Goal: Task Accomplishment & Management: Manage account settings

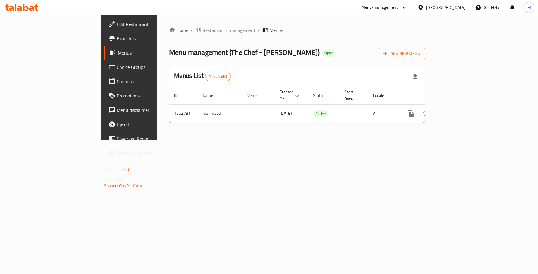
click at [117, 38] on span "Branches" at bounding box center [151, 38] width 69 height 7
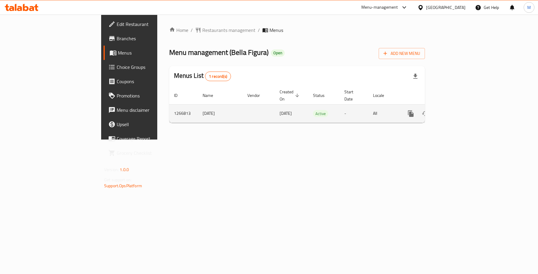
click at [457, 110] on icon "enhanced table" at bounding box center [453, 113] width 7 height 7
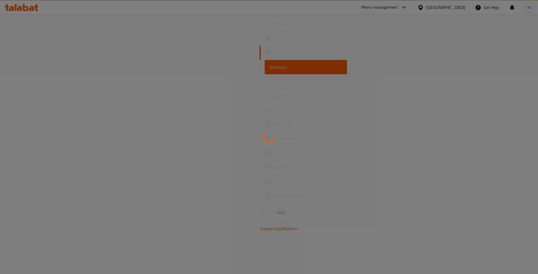
click at [20, 36] on div at bounding box center [269, 137] width 538 height 274
click at [24, 38] on div at bounding box center [269, 137] width 538 height 274
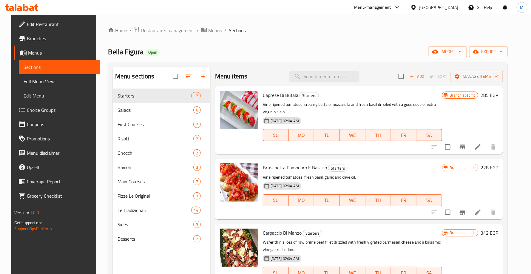
click at [27, 36] on span "Branches" at bounding box center [61, 38] width 68 height 7
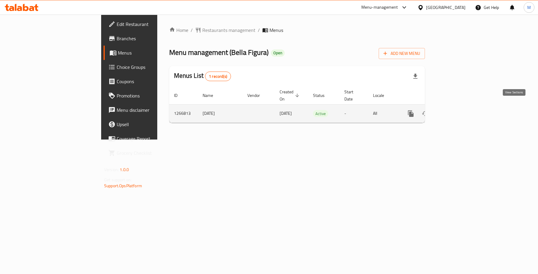
click at [457, 110] on icon "enhanced table" at bounding box center [453, 113] width 7 height 7
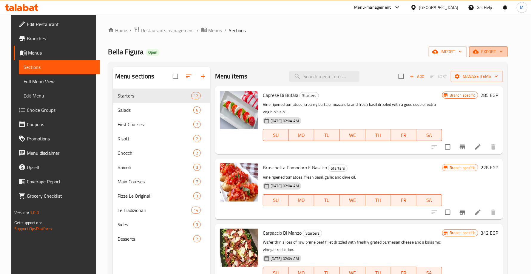
click at [501, 50] on span "export" at bounding box center [488, 51] width 29 height 7
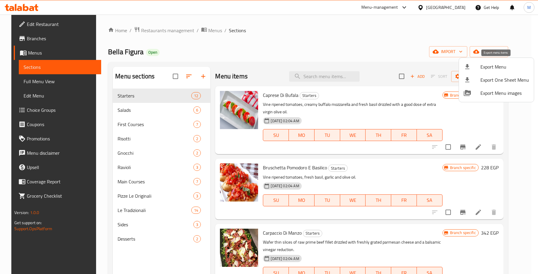
click at [494, 61] on li "Export Menu" at bounding box center [496, 66] width 75 height 13
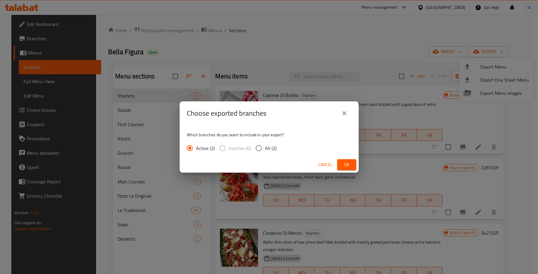
click at [349, 162] on span "Ok" at bounding box center [347, 164] width 10 height 7
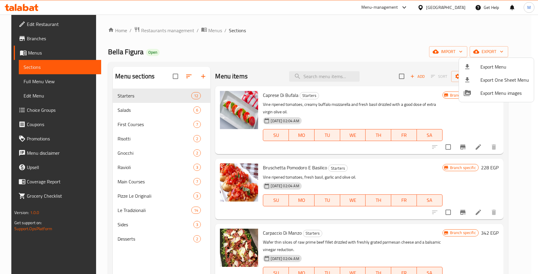
click at [268, 38] on div at bounding box center [269, 137] width 538 height 274
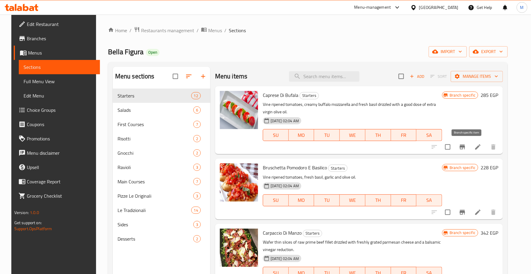
click at [463, 148] on button "Branch-specific-item" at bounding box center [462, 147] width 14 height 14
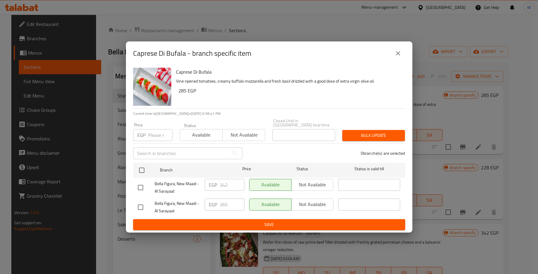
click at [396, 57] on icon "close" at bounding box center [397, 53] width 7 height 7
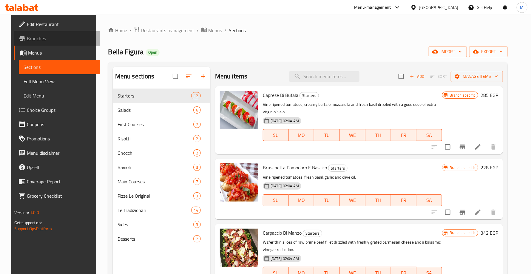
click at [29, 38] on span "Branches" at bounding box center [61, 38] width 68 height 7
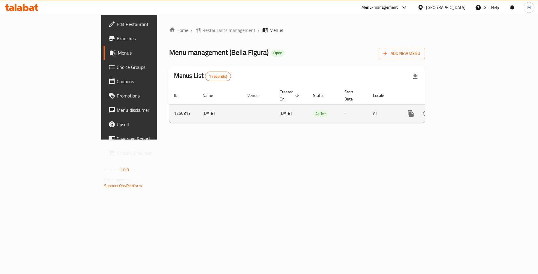
click at [461, 106] on link "enhanced table" at bounding box center [454, 113] width 14 height 14
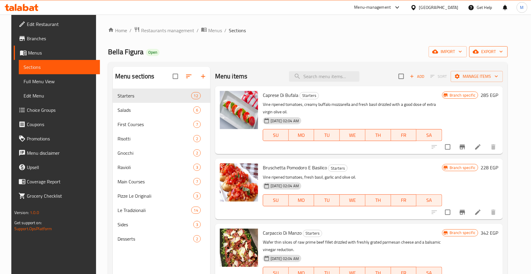
click at [501, 53] on span "export" at bounding box center [488, 51] width 29 height 7
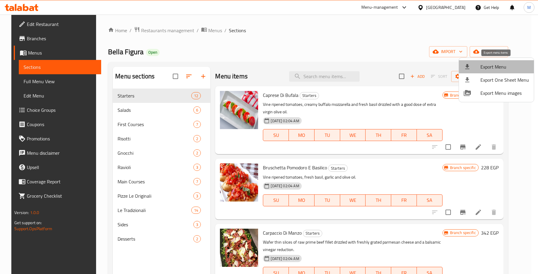
click at [500, 67] on span "Export Menu" at bounding box center [504, 66] width 49 height 7
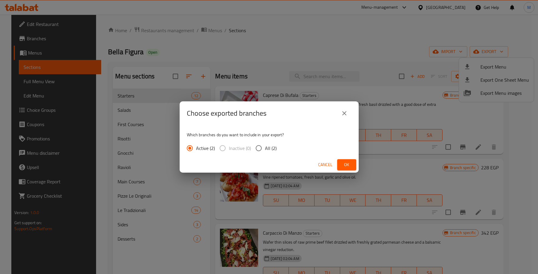
click at [345, 160] on button "Ok" at bounding box center [346, 164] width 19 height 11
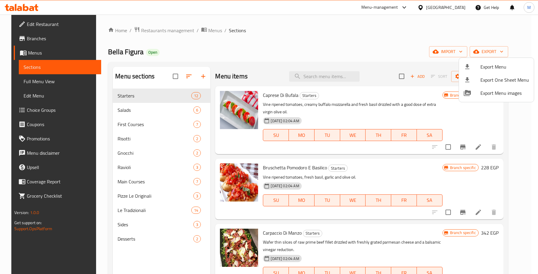
click at [282, 33] on div at bounding box center [269, 137] width 538 height 274
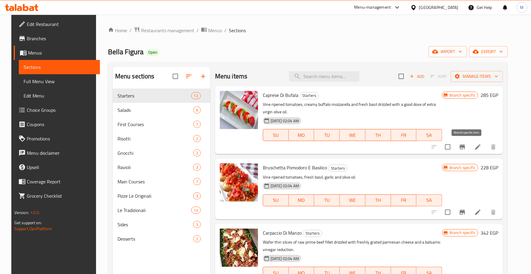
click at [465, 147] on icon "Branch-specific-item" at bounding box center [462, 147] width 5 height 5
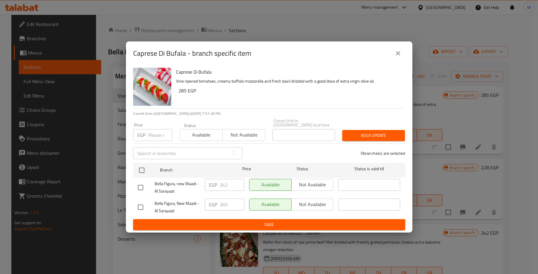
click at [142, 184] on input "checkbox" at bounding box center [140, 187] width 13 height 13
checkbox input "true"
click at [223, 183] on input "342" at bounding box center [232, 185] width 25 height 12
paste input "89.88"
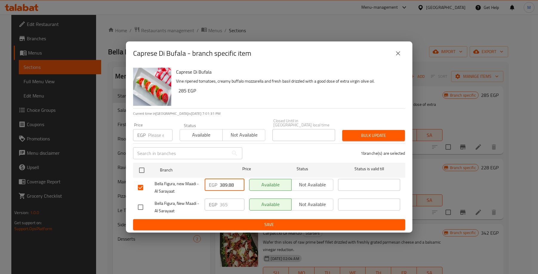
type input "389.88"
click at [269, 151] on div "1 branche(s) are selected" at bounding box center [327, 153] width 163 height 21
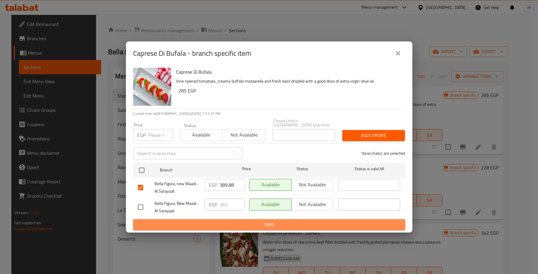
click at [282, 221] on span "Save" at bounding box center [269, 224] width 262 height 7
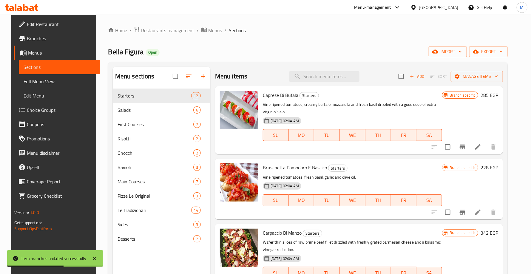
click at [465, 147] on icon "Branch-specific-item" at bounding box center [462, 147] width 5 height 5
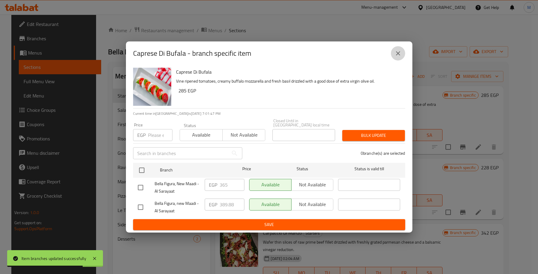
click at [400, 57] on icon "close" at bounding box center [397, 53] width 7 height 7
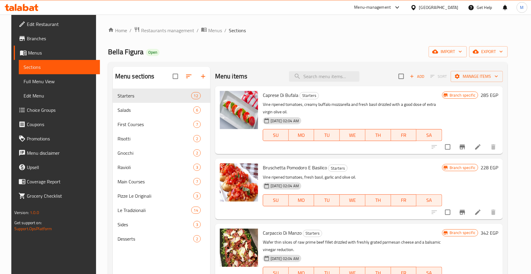
scroll to position [45, 0]
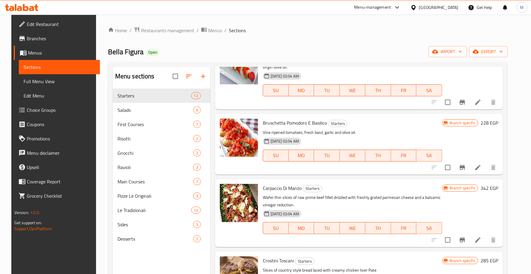
click at [466, 165] on icon "Branch-specific-item" at bounding box center [462, 167] width 7 height 7
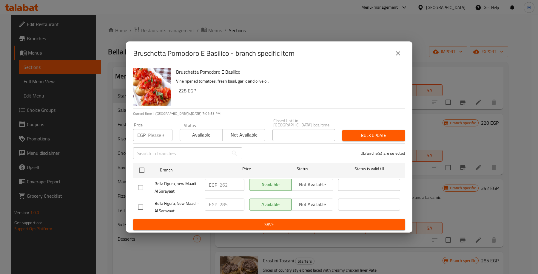
click at [355, 75] on h6 "Bruschetta Pomodoro E Basilico" at bounding box center [288, 72] width 224 height 8
click at [400, 55] on icon "close" at bounding box center [397, 53] width 7 height 7
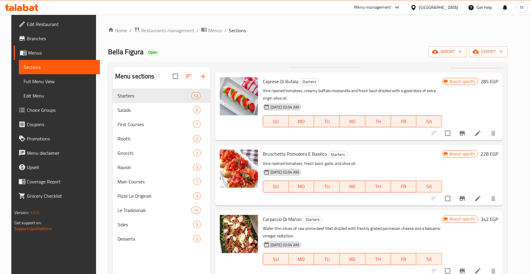
scroll to position [0, 0]
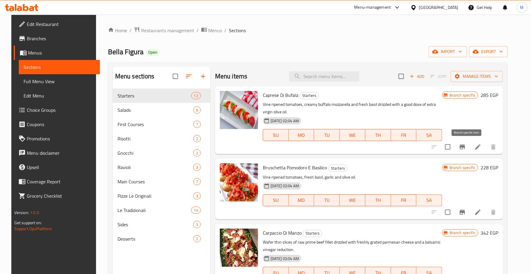
click at [465, 149] on icon "Branch-specific-item" at bounding box center [462, 147] width 5 height 5
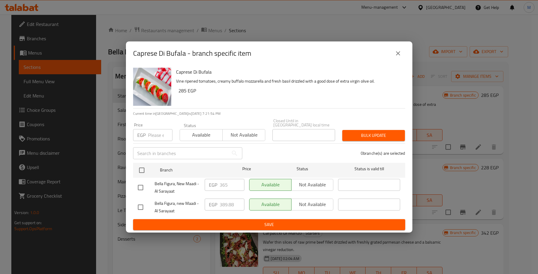
click at [142, 203] on input "checkbox" at bounding box center [140, 207] width 13 height 13
checkbox input "true"
click at [227, 201] on input "389.88" at bounding box center [232, 205] width 25 height 12
paste input "42"
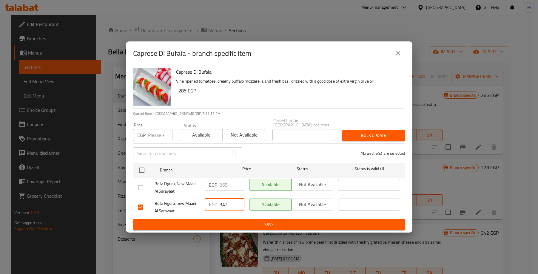
type input "342"
click at [211, 221] on span "Save" at bounding box center [269, 224] width 262 height 7
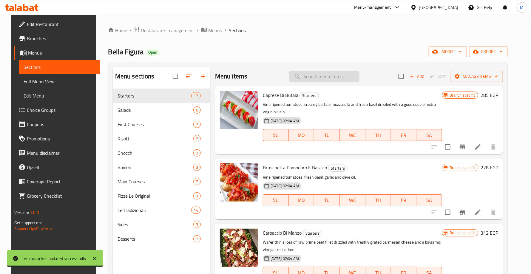
click at [322, 79] on input "search" at bounding box center [324, 76] width 70 height 10
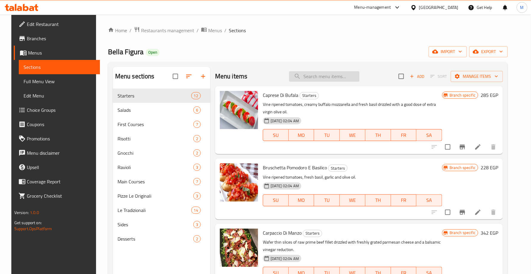
paste input "CAPRESE di BUFALA"
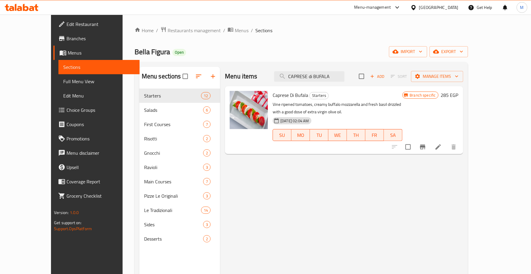
type input "CAPRESE di BUFALA"
click at [426, 151] on icon "Branch-specific-item" at bounding box center [422, 146] width 7 height 7
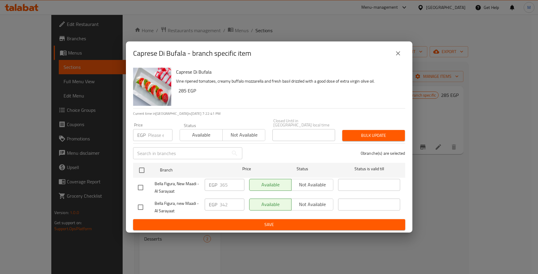
click at [140, 204] on input "checkbox" at bounding box center [140, 207] width 13 height 13
checkbox input "true"
click at [223, 205] on input "342" at bounding box center [232, 205] width 25 height 12
click at [223, 204] on input "342" at bounding box center [232, 205] width 25 height 12
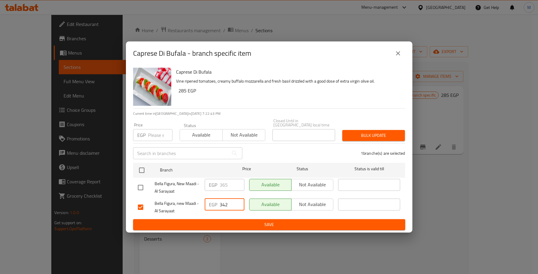
paste input "416.1"
type input "416.1"
click at [194, 200] on span "Bella Figura, new Maadi - Al Sarayaat" at bounding box center [177, 207] width 45 height 15
click at [265, 149] on div "1 branche(s) are selected" at bounding box center [327, 153] width 163 height 21
click at [271, 224] on span "Save" at bounding box center [269, 224] width 262 height 7
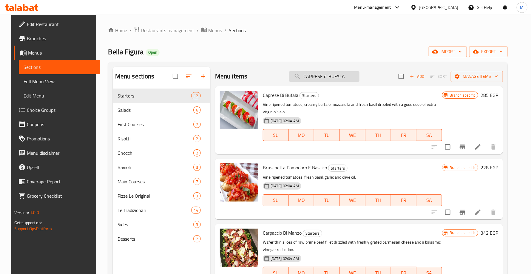
click at [331, 77] on input "CAPRESE di BUFALA" at bounding box center [324, 76] width 70 height 10
paste input "BRUSCHETTA POMODORO e BASILICO"
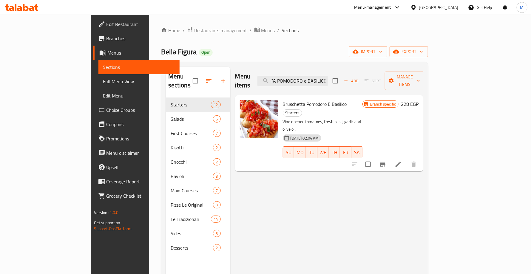
type input "BRUSCHETTA POMODORO e BASILICO"
click at [386, 161] on icon "Branch-specific-item" at bounding box center [382, 164] width 7 height 7
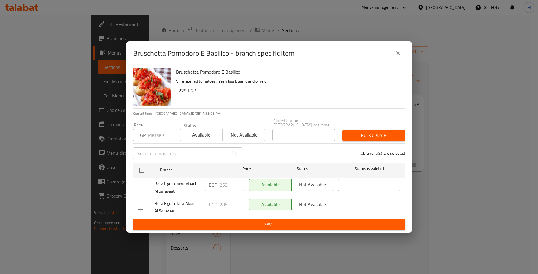
click at [142, 184] on input "checkbox" at bounding box center [140, 187] width 13 height 13
checkbox input "true"
click at [228, 185] on input "262" at bounding box center [232, 185] width 25 height 12
click at [225, 183] on input "262" at bounding box center [232, 185] width 25 height 12
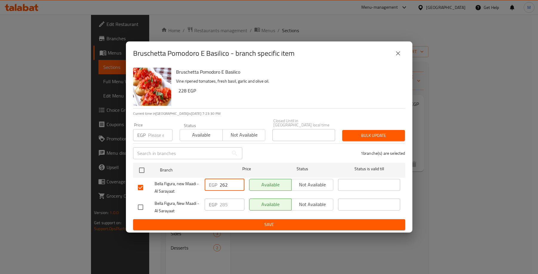
paste input "324.9"
type input "324.9"
click at [271, 147] on div "1 branche(s) are selected" at bounding box center [327, 153] width 163 height 21
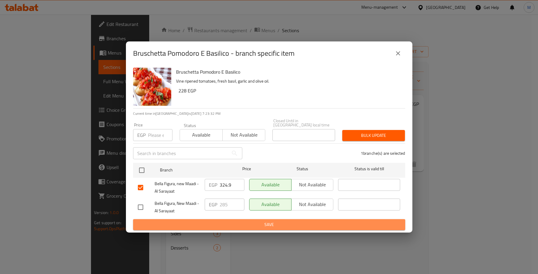
click at [250, 221] on span "Save" at bounding box center [269, 224] width 262 height 7
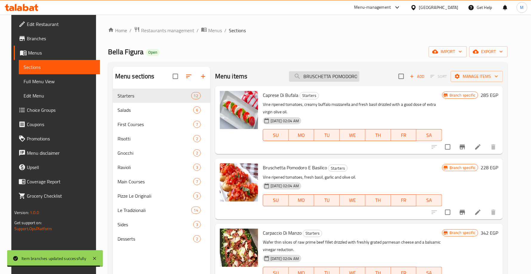
click at [334, 81] on input "BRUSCHETTA POMODORO e BASILICO" at bounding box center [324, 76] width 70 height 10
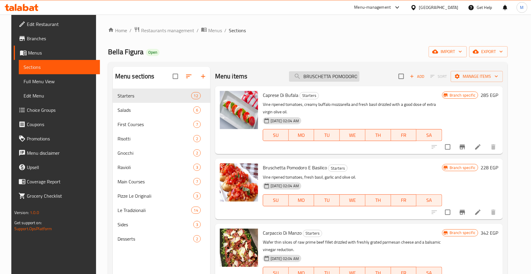
paste input "CARPACCIO di MANZ"
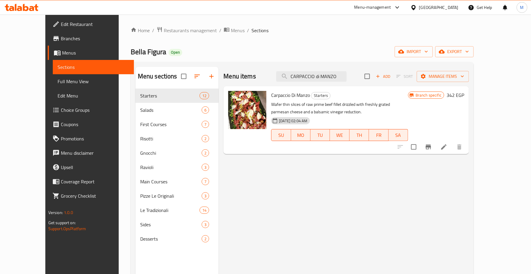
type input "CARPACCIO di MANZO"
click at [432, 149] on icon "Branch-specific-item" at bounding box center [428, 146] width 7 height 7
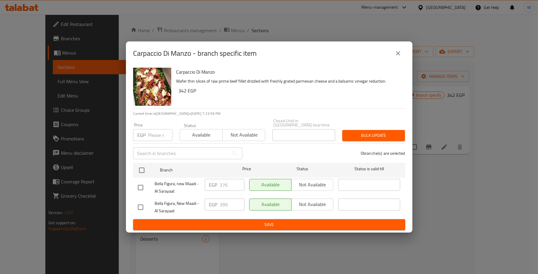
click at [139, 184] on input "checkbox" at bounding box center [140, 187] width 13 height 13
checkbox input "true"
click at [220, 183] on input "376" at bounding box center [232, 185] width 25 height 12
paste input "454.8"
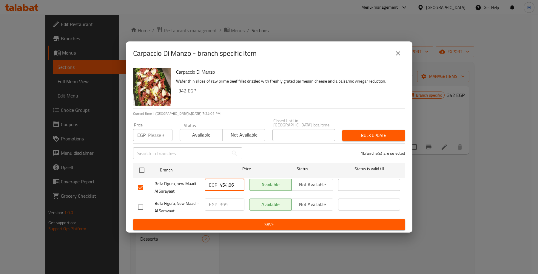
type input "454.86"
click at [266, 156] on div "1 branche(s) are selected" at bounding box center [327, 153] width 163 height 21
click at [274, 221] on span "Save" at bounding box center [269, 224] width 262 height 7
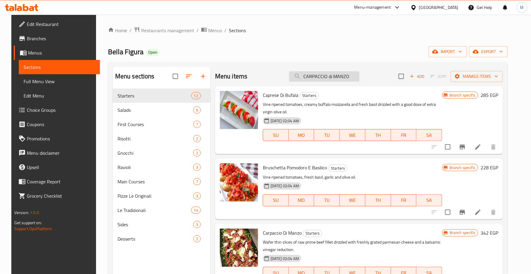
click at [338, 77] on input "CARPACCIO di MANZO" at bounding box center [324, 76] width 70 height 10
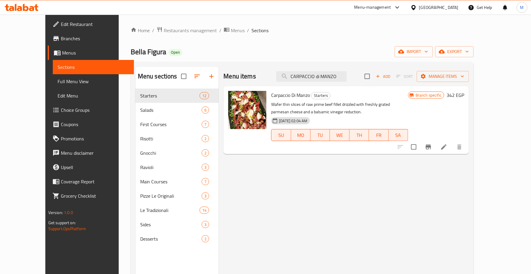
click at [432, 147] on icon "Branch-specific-item" at bounding box center [428, 146] width 7 height 7
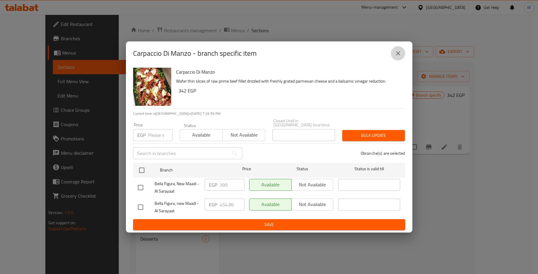
click at [401, 53] on button "close" at bounding box center [398, 53] width 14 height 14
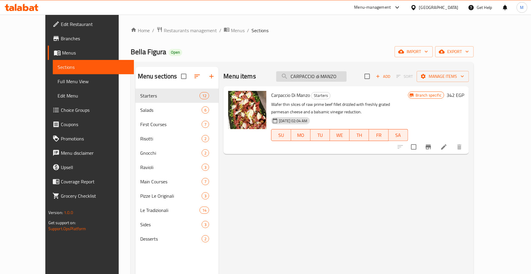
click at [347, 77] on input "CARPACCIO di MANZO" at bounding box center [311, 76] width 70 height 10
paste input "[PERSON_NAME]"
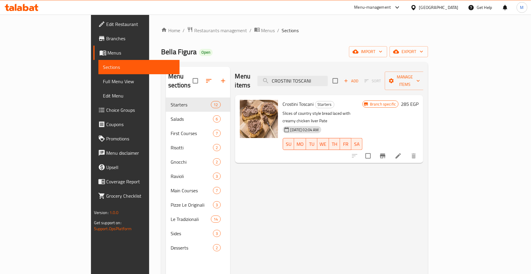
type input "CROSTINI TOSCANI"
click at [385, 154] on icon "Branch-specific-item" at bounding box center [382, 156] width 5 height 5
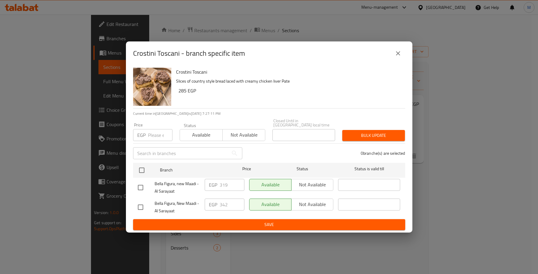
click at [142, 181] on input "checkbox" at bounding box center [140, 187] width 13 height 13
checkbox input "true"
click at [221, 183] on input "319" at bounding box center [232, 185] width 25 height 12
paste input "89.88"
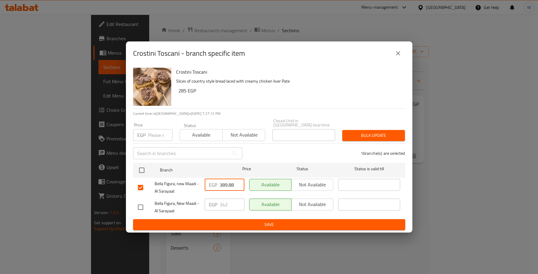
type input "389.88"
click at [277, 154] on div "1 branche(s) are selected" at bounding box center [327, 153] width 163 height 21
click at [283, 223] on span "Save" at bounding box center [269, 224] width 262 height 7
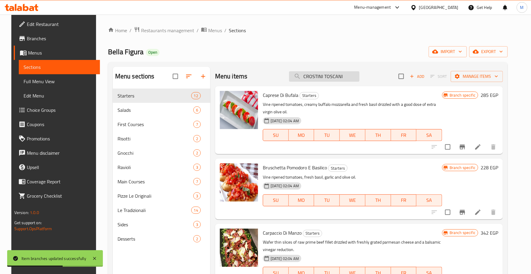
click at [330, 74] on input "CROSTINI TOSCANI" at bounding box center [324, 76] width 70 height 10
paste input "PANZEROTT"
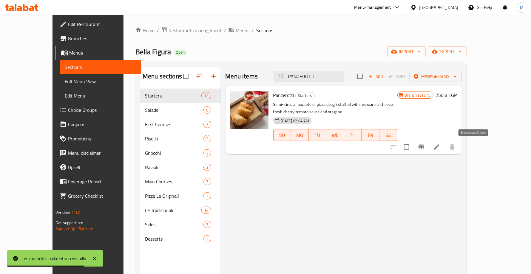
type input "PANZEROTTI"
click at [425, 150] on icon "Branch-specific-item" at bounding box center [421, 146] width 7 height 7
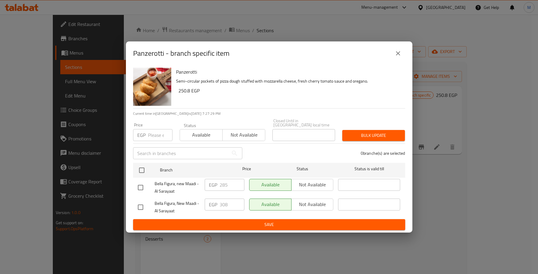
click at [138, 183] on input "checkbox" at bounding box center [140, 187] width 13 height 13
checkbox input "true"
click at [225, 184] on input "285" at bounding box center [232, 185] width 25 height 12
paste input "351.12"
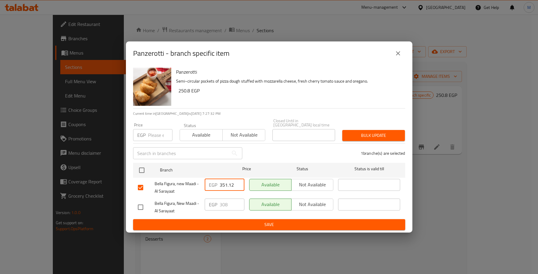
type input "351.12"
click at [255, 222] on span "Save" at bounding box center [269, 224] width 262 height 7
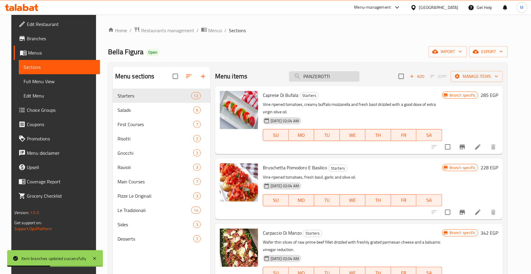
click at [331, 75] on input "PANZEROTTI" at bounding box center [324, 76] width 70 height 10
paste input "ARANCIN"
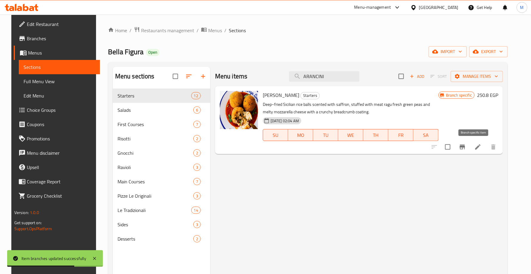
type input "ARANCINI"
click at [465, 147] on icon "Branch-specific-item" at bounding box center [462, 147] width 5 height 5
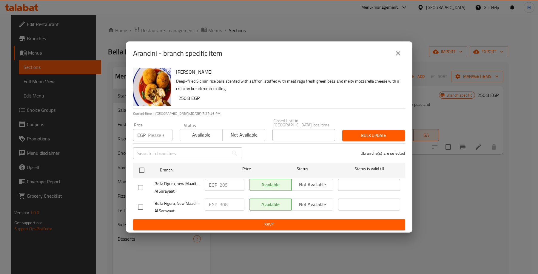
drag, startPoint x: 143, startPoint y: 185, endPoint x: 155, endPoint y: 183, distance: 12.7
click at [143, 185] on input "checkbox" at bounding box center [140, 187] width 13 height 13
checkbox input "true"
click at [226, 181] on input "285" at bounding box center [232, 185] width 25 height 12
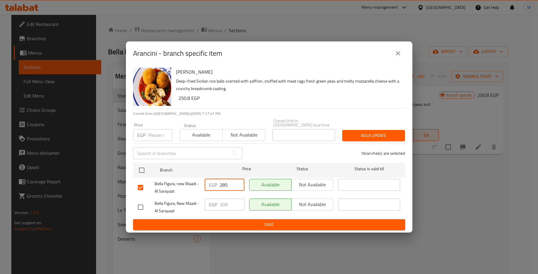
paste input "351.12"
type input "351.12"
click at [271, 219] on button "Save" at bounding box center [269, 224] width 272 height 11
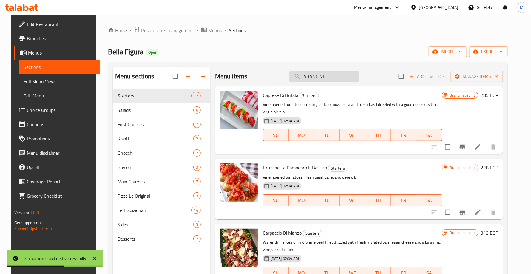
click at [305, 76] on input "ARANCINI" at bounding box center [324, 76] width 70 height 10
paste input "SUPPLÌ"
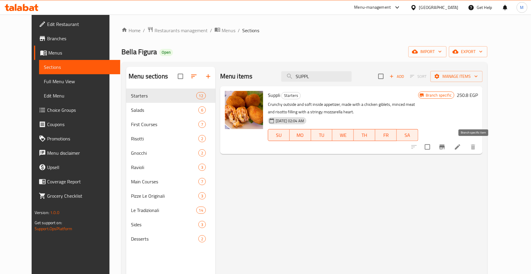
type input "SUPPL"
click at [446, 143] on icon "Branch-specific-item" at bounding box center [441, 146] width 7 height 7
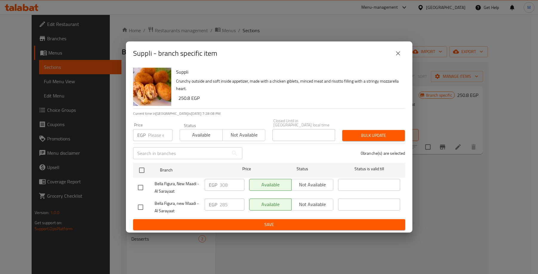
click at [140, 206] on input "checkbox" at bounding box center [140, 207] width 13 height 13
checkbox input "true"
click at [224, 205] on input "285" at bounding box center [232, 205] width 25 height 12
paste input "351.12"
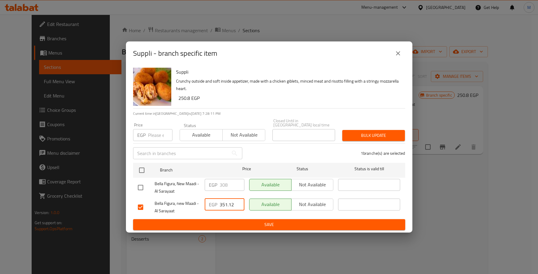
type input "351.12"
click at [269, 154] on div "1 branche(s) are selected" at bounding box center [327, 153] width 163 height 21
click at [246, 223] on span "Save" at bounding box center [269, 224] width 262 height 7
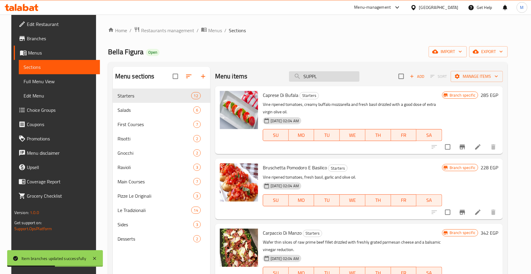
click at [311, 77] on input "SUPPL" at bounding box center [324, 76] width 70 height 10
paste input "CROCCHETTE di FORMAGGIO e JALAPEÑOS"
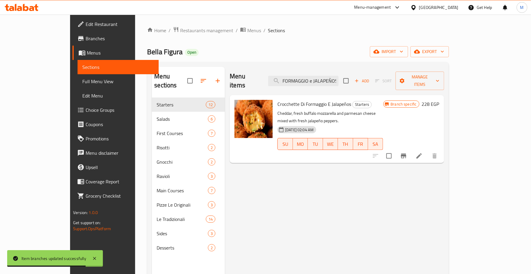
type input "CROCCHETTE di FORMAGGIO e JALAPEÑOS"
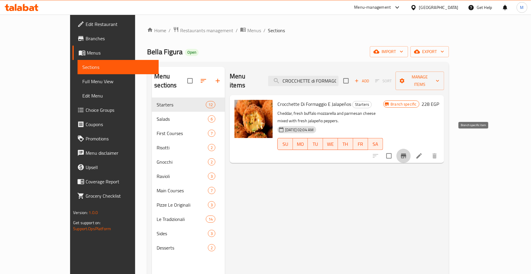
click at [411, 149] on button "Branch-specific-item" at bounding box center [403, 156] width 14 height 14
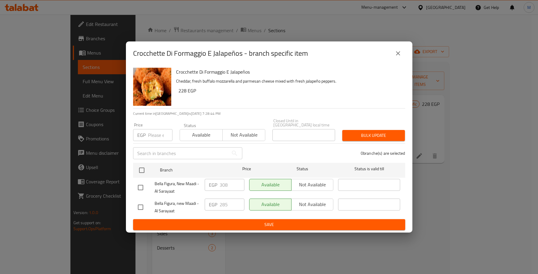
click at [138, 204] on input "checkbox" at bounding box center [140, 207] width 13 height 13
checkbox input "true"
click at [220, 201] on input "285" at bounding box center [232, 205] width 25 height 12
paste input "351.12"
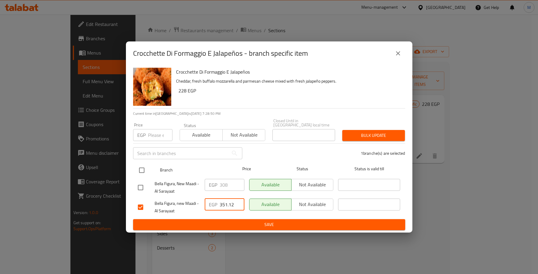
type input "351.12"
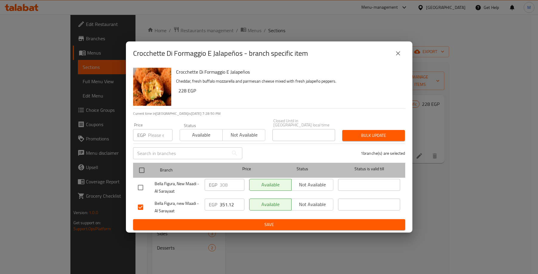
click at [256, 165] on span "Price" at bounding box center [247, 168] width 40 height 7
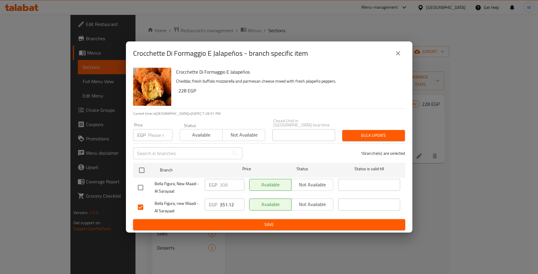
click at [259, 156] on div "1 branche(s) are selected" at bounding box center [327, 153] width 163 height 21
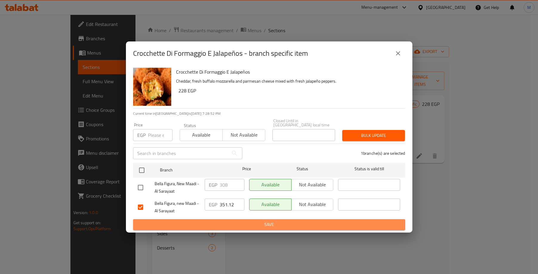
click at [254, 222] on span "Save" at bounding box center [269, 224] width 262 height 7
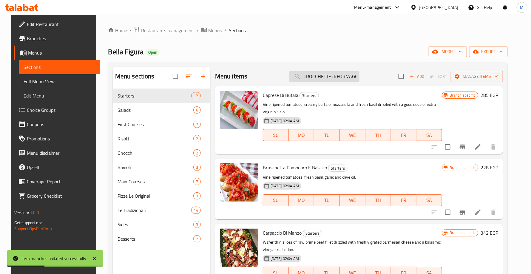
click at [353, 73] on input "CROCCHETTE di FORMAGGIO e JALAPEÑOS" at bounding box center [324, 76] width 70 height 10
paste input "STRACCETTI di POLLO"
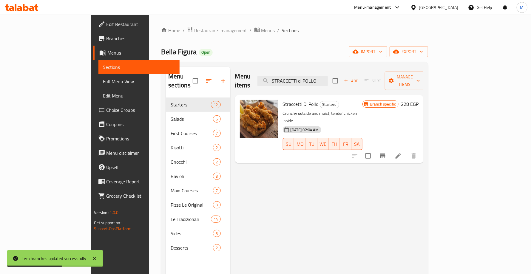
type input "STRACCETTI di POLLO"
click at [385, 154] on icon "Branch-specific-item" at bounding box center [382, 156] width 5 height 5
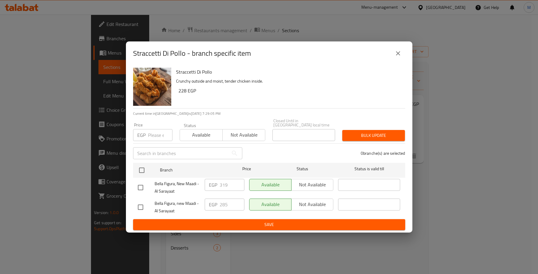
click at [140, 202] on input "checkbox" at bounding box center [140, 207] width 13 height 13
checkbox input "true"
click at [222, 203] on input "285" at bounding box center [232, 205] width 25 height 12
paste input "363.66"
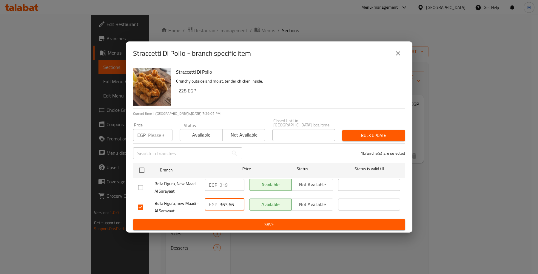
type input "363.66"
click at [185, 203] on span "Bella Figura, new Maadi - Al Sarayaat" at bounding box center [177, 207] width 45 height 15
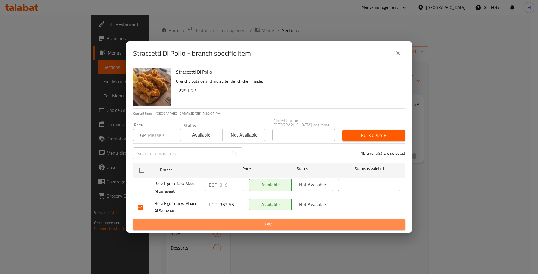
click at [211, 224] on span "Save" at bounding box center [269, 224] width 262 height 7
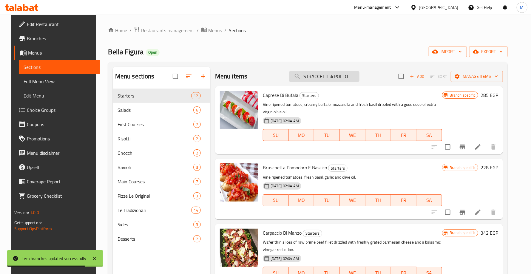
click at [321, 79] on input "STRACCETTI di POLLO" at bounding box center [324, 76] width 70 height 10
paste input "CALAMARI FRITTI"
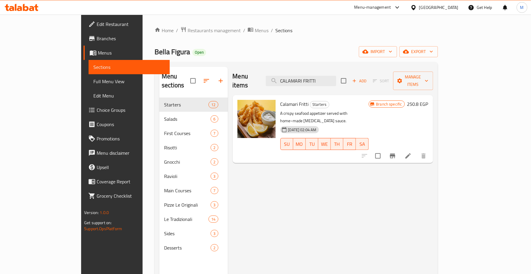
type input "CALAMARI FRITTI"
click at [396, 152] on icon "Branch-specific-item" at bounding box center [392, 155] width 7 height 7
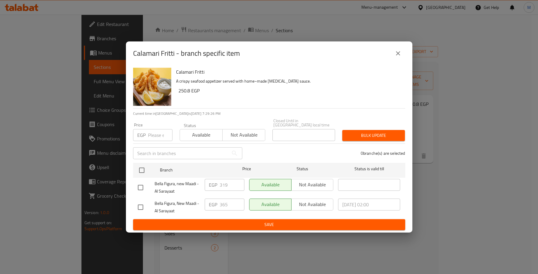
click at [137, 183] on input "checkbox" at bounding box center [140, 187] width 13 height 13
checkbox input "true"
click at [222, 184] on input "319" at bounding box center [232, 185] width 25 height 12
paste input "416.1"
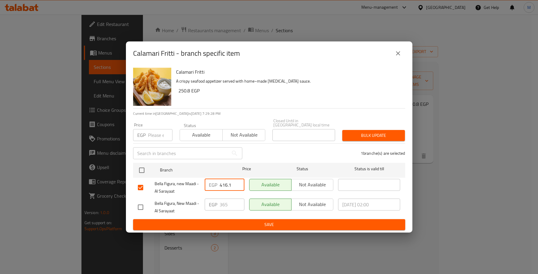
type input "416.1"
click at [262, 149] on div "1 branche(s) are selected" at bounding box center [327, 153] width 163 height 21
click at [261, 221] on span "Save" at bounding box center [269, 224] width 262 height 7
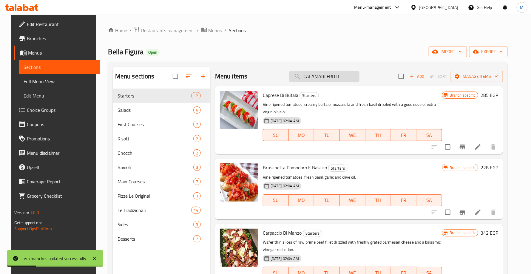
click at [316, 79] on input "CALAMARI FRITTI" at bounding box center [324, 76] width 70 height 10
paste input "PIZZA FRITTA"
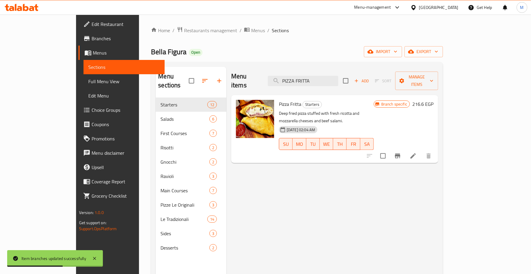
type input "PIZZA FRITTA"
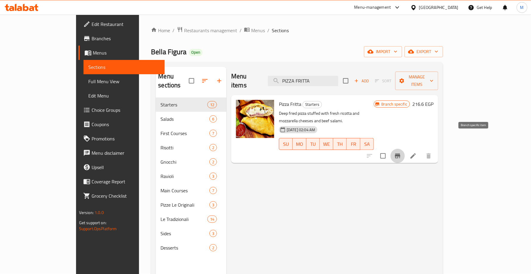
click at [400, 154] on icon "Branch-specific-item" at bounding box center [397, 156] width 5 height 5
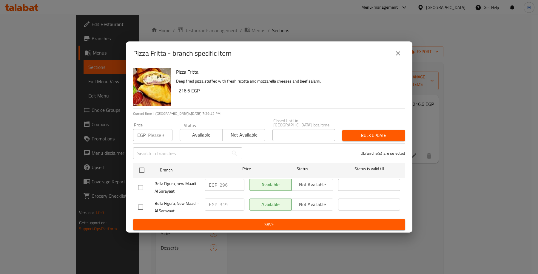
click at [138, 186] on input "checkbox" at bounding box center [140, 187] width 13 height 13
checkbox input "true"
click at [223, 182] on input "296" at bounding box center [232, 185] width 25 height 12
paste input "363.6"
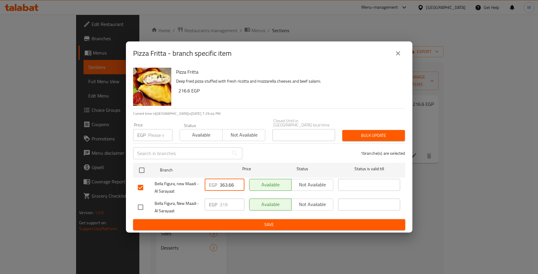
type input "363.66"
click at [277, 146] on div "1 branche(s) are selected" at bounding box center [327, 153] width 163 height 21
click at [277, 225] on span "Save" at bounding box center [269, 224] width 262 height 7
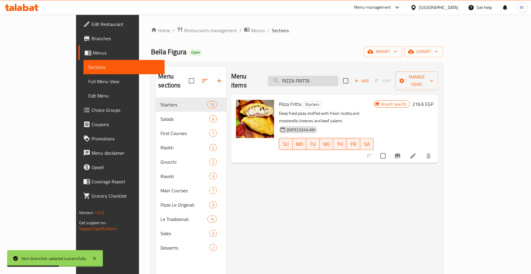
click at [327, 76] on input "PIZZA FRITTA" at bounding box center [303, 81] width 70 height 10
paste input "ATATINE RUSTICHE della CAS"
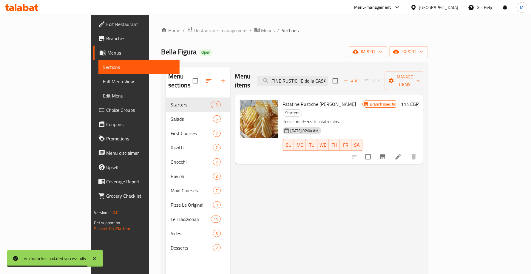
type input "PATATINE RUSTICHE della CASA"
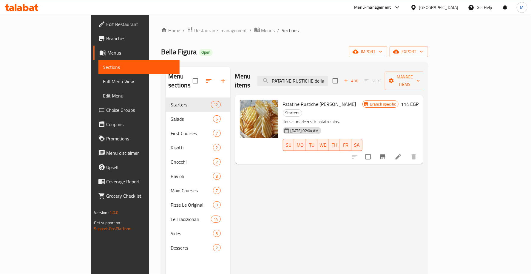
click at [385, 155] on icon "Branch-specific-item" at bounding box center [382, 157] width 5 height 5
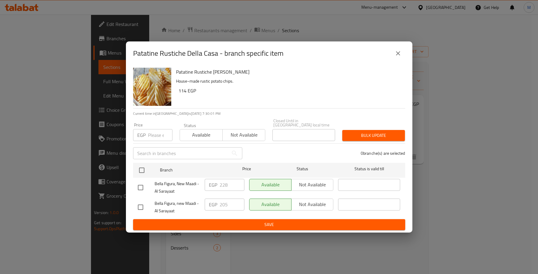
click at [139, 203] on input "checkbox" at bounding box center [140, 207] width 13 height 13
checkbox input "true"
click at [222, 203] on input "205" at bounding box center [232, 205] width 25 height 12
paste input "59.92"
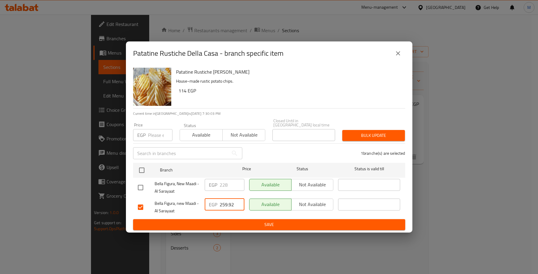
type input "259.92"
click at [183, 200] on span "Bella Figura, new Maadi - Al Sarayaat" at bounding box center [177, 207] width 45 height 15
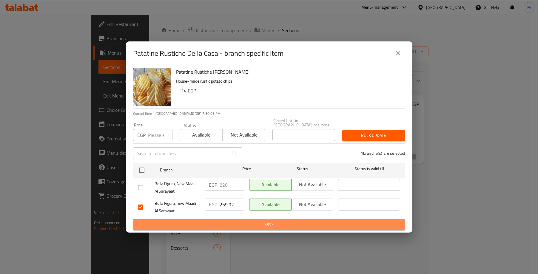
click at [210, 221] on span "Save" at bounding box center [269, 224] width 262 height 7
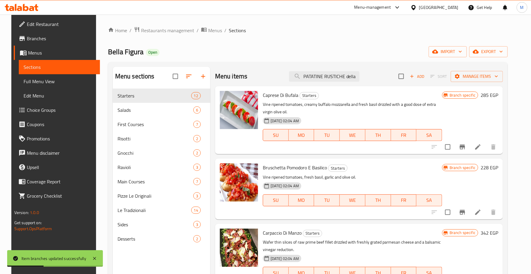
drag, startPoint x: 325, startPoint y: 85, endPoint x: 323, endPoint y: 79, distance: 6.9
click at [325, 85] on div "Menu items PATATINE RUSTICHE della CASA Add Sort Manage items" at bounding box center [359, 76] width 288 height 19
click at [323, 77] on input "PATATINE RUSTICHE della CASA" at bounding box center [324, 76] width 70 height 10
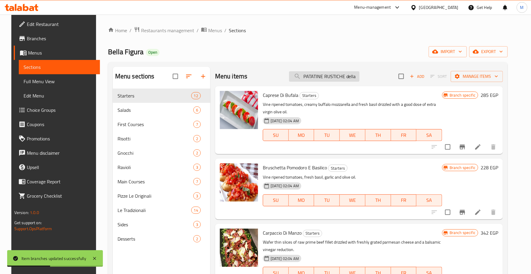
paste input "CAMPAN"
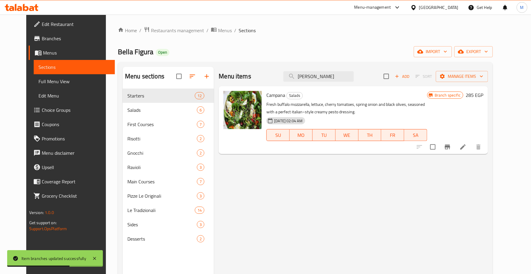
type input "[PERSON_NAME]"
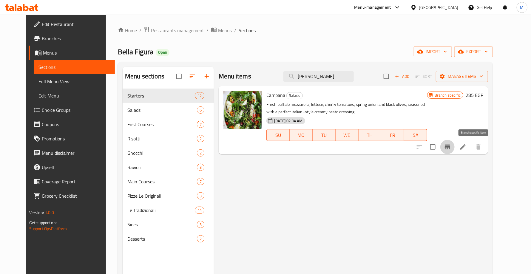
click at [451, 147] on icon "Branch-specific-item" at bounding box center [447, 146] width 7 height 7
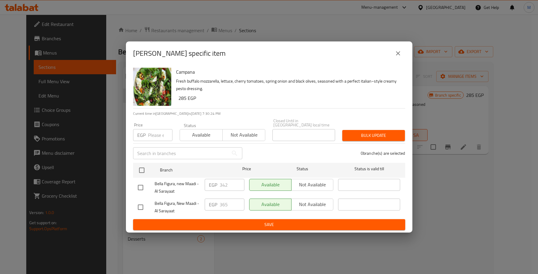
click at [136, 185] on input "checkbox" at bounding box center [140, 187] width 13 height 13
checkbox input "true"
click at [225, 183] on input "342" at bounding box center [232, 185] width 25 height 12
paste input "416.1"
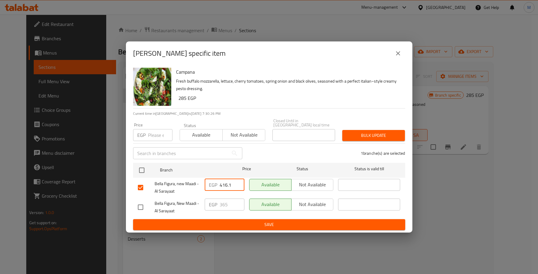
type input "416.1"
click at [262, 156] on div "1 branche(s) are selected" at bounding box center [327, 153] width 163 height 21
click at [258, 226] on span "Save" at bounding box center [269, 224] width 262 height 7
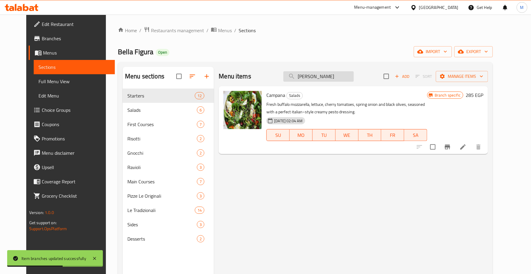
click at [327, 75] on input "[PERSON_NAME]" at bounding box center [318, 76] width 70 height 10
paste input "GREC"
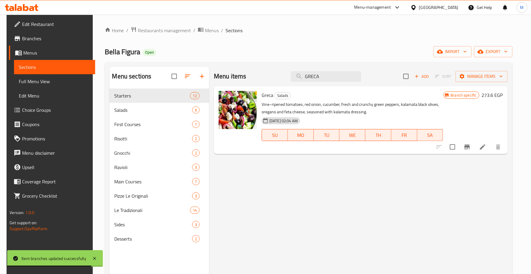
type input "GRECA"
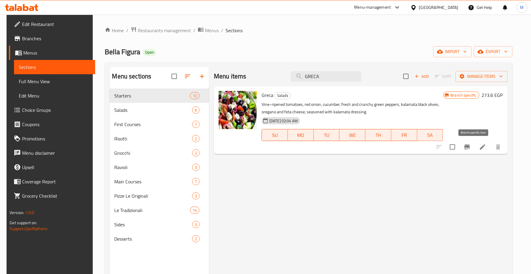
click at [468, 145] on button "Branch-specific-item" at bounding box center [467, 147] width 14 height 14
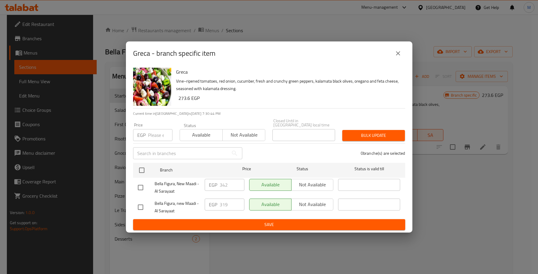
click at [143, 201] on input "checkbox" at bounding box center [140, 207] width 13 height 13
checkbox input "true"
click at [226, 200] on input "319" at bounding box center [232, 205] width 25 height 12
paste input "89.88"
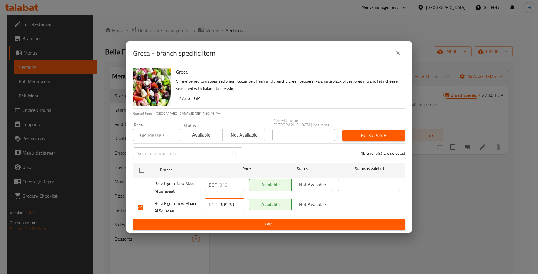
type input "389.88"
click at [189, 200] on span "Bella Figura, new Maadi - Al Sarayaat" at bounding box center [177, 207] width 45 height 15
click at [217, 225] on span "Save" at bounding box center [269, 224] width 262 height 7
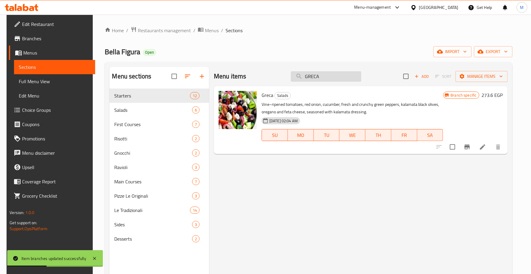
click at [340, 76] on input "GRECA" at bounding box center [326, 76] width 70 height 10
paste input "[PERSON_NAME]"
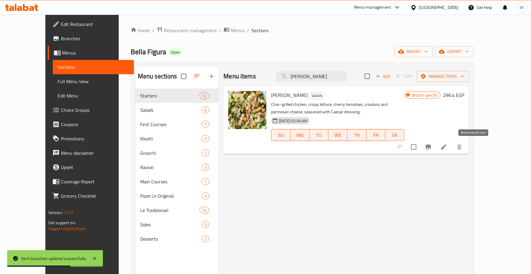
type input "[PERSON_NAME]"
click at [432, 148] on icon "Branch-specific-item" at bounding box center [428, 146] width 7 height 7
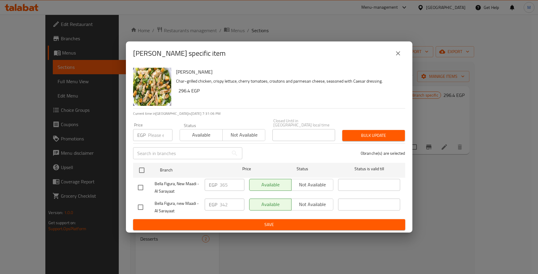
click at [139, 207] on input "checkbox" at bounding box center [140, 207] width 13 height 13
checkbox input "true"
click at [224, 201] on input "342" at bounding box center [232, 205] width 25 height 12
paste input "416.1"
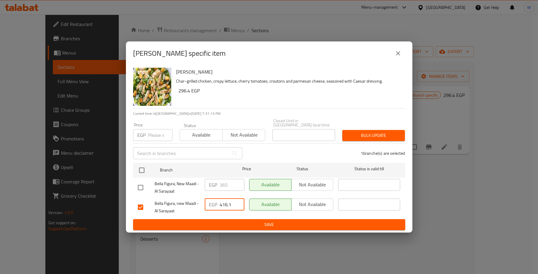
type input "416.1"
click at [184, 200] on span "Bella Figura, new Maadi - Al Sarayaat" at bounding box center [177, 207] width 45 height 15
click at [199, 221] on span "Save" at bounding box center [269, 224] width 262 height 7
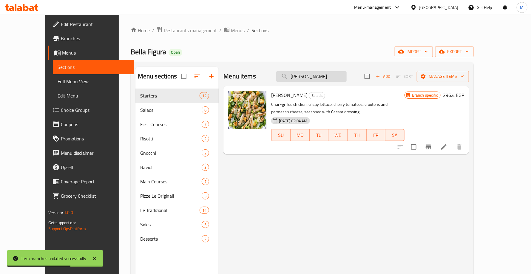
click at [323, 77] on input "[PERSON_NAME]" at bounding box center [311, 76] width 70 height 10
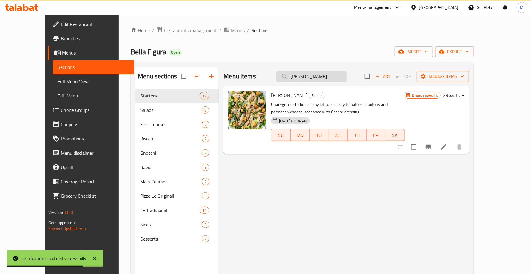
paste input "MEDITERRANEA"
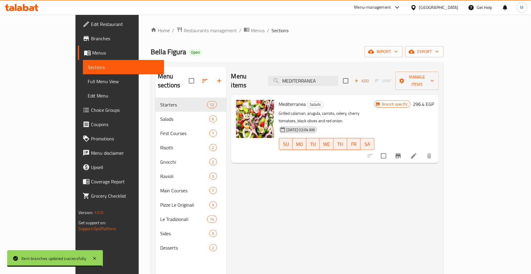
type input "MEDITERRANEA"
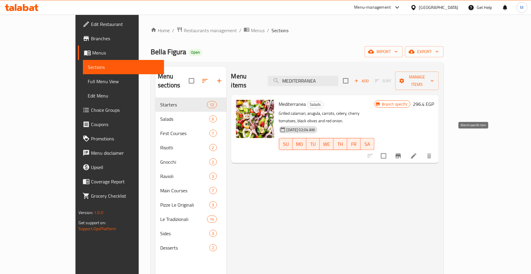
click at [402, 152] on icon "Branch-specific-item" at bounding box center [398, 155] width 7 height 7
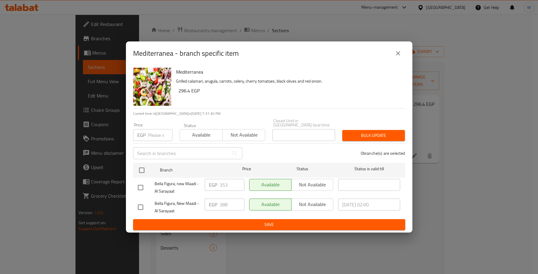
click at [140, 183] on input "checkbox" at bounding box center [140, 187] width 13 height 13
checkbox input "true"
click at [222, 184] on input "353" at bounding box center [232, 185] width 25 height 12
paste input "442.32"
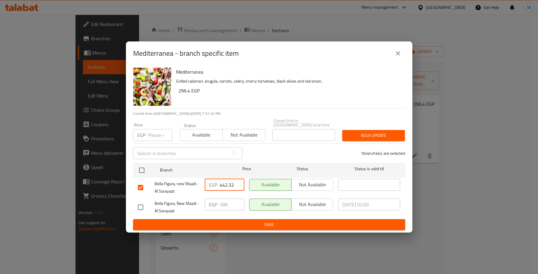
type input "442.32"
click at [176, 180] on span "Bella Figura, new Maadi - Al Sarayaat" at bounding box center [177, 187] width 45 height 15
click at [228, 221] on span "Save" at bounding box center [269, 224] width 262 height 7
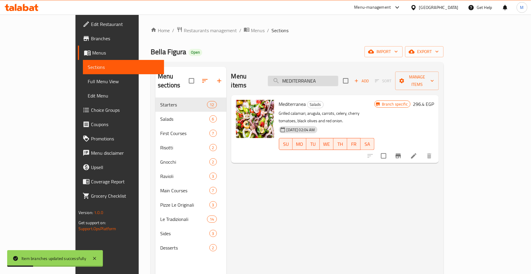
click at [330, 77] on input "MEDITERRANEA" at bounding box center [303, 81] width 70 height 10
paste input "GAMBERI"
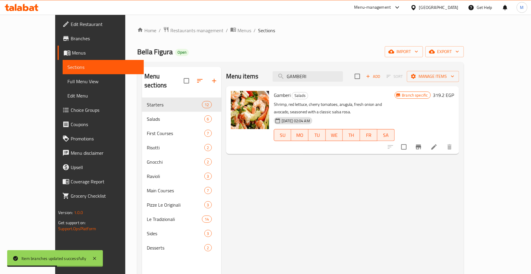
type input "GAMBERI"
click at [421, 145] on icon "Branch-specific-item" at bounding box center [418, 147] width 5 height 5
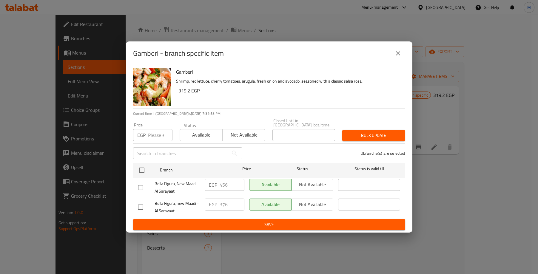
click at [141, 203] on input "checkbox" at bounding box center [140, 207] width 13 height 13
checkbox input "true"
click at [222, 203] on input "376" at bounding box center [232, 205] width 25 height 12
paste input "519.84"
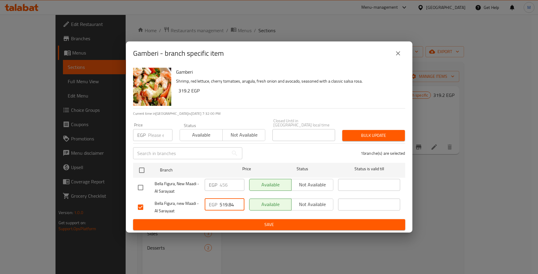
type input "519.84"
click at [181, 201] on span "Bella Figura, new Maadi - Al Sarayaat" at bounding box center [177, 207] width 45 height 15
click at [204, 225] on span "Save" at bounding box center [269, 224] width 262 height 7
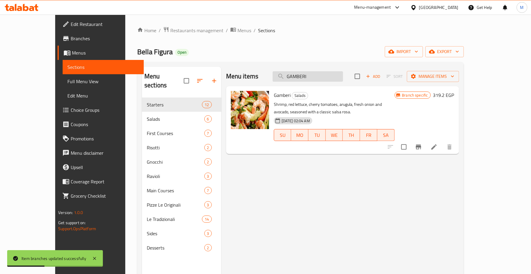
click at [319, 75] on input "GAMBERI" at bounding box center [308, 76] width 70 height 10
paste input "SALMONE"
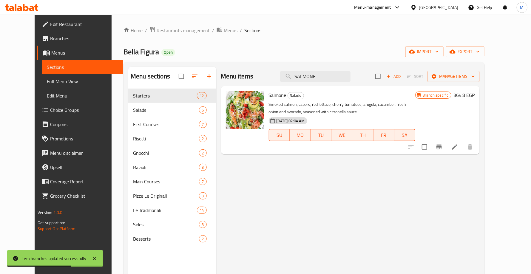
type input "SALMONE"
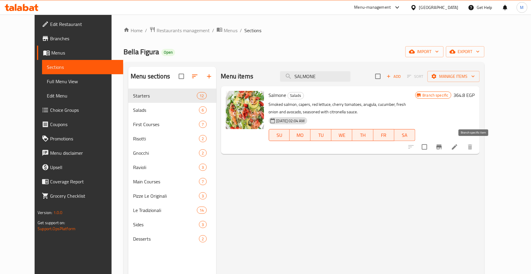
click at [443, 149] on icon "Branch-specific-item" at bounding box center [438, 146] width 7 height 7
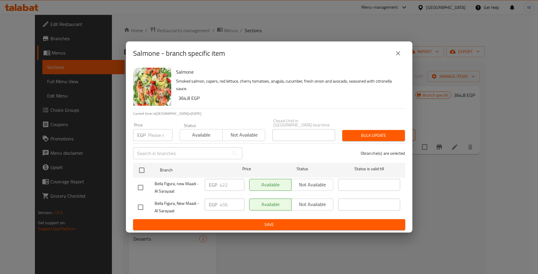
click at [142, 183] on input "checkbox" at bounding box center [140, 187] width 13 height 13
checkbox input "true"
click at [227, 183] on input "422" at bounding box center [232, 185] width 25 height 12
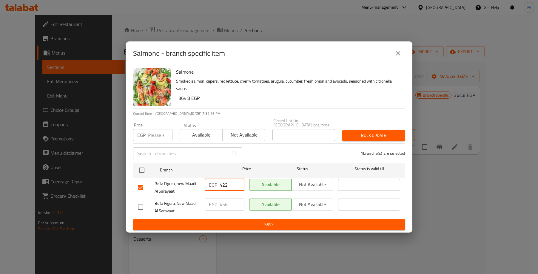
paste input "519.84"
type input "519.84"
click at [184, 180] on span "Bella Figura, new Maadi - Al Sarayaat" at bounding box center [177, 187] width 45 height 15
click at [225, 226] on span "Save" at bounding box center [269, 224] width 262 height 7
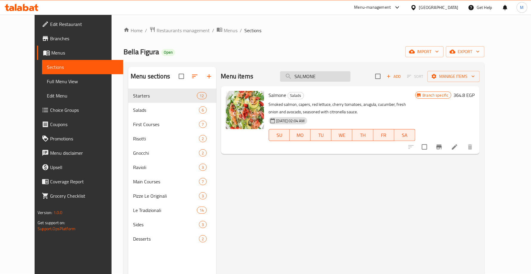
click at [348, 76] on input "SALMONE" at bounding box center [315, 76] width 70 height 10
paste input "LASAGNA [PERSON_NAME]"
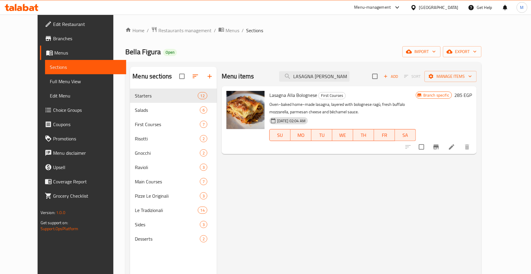
type input "LASAGNA [PERSON_NAME]"
click at [339, 76] on input "LASAGNA [PERSON_NAME]" at bounding box center [314, 76] width 70 height 10
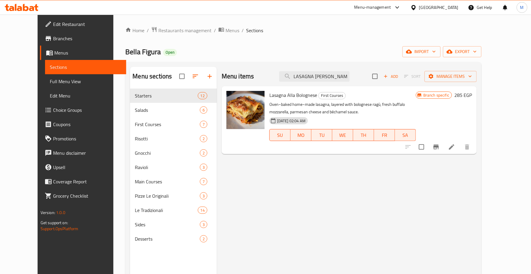
click at [439, 147] on icon "Branch-specific-item" at bounding box center [435, 147] width 5 height 5
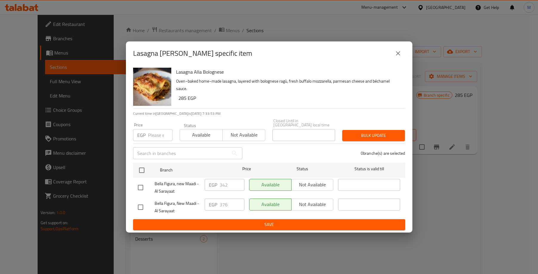
click at [142, 184] on input "checkbox" at bounding box center [140, 187] width 13 height 13
checkbox input "true"
click at [224, 183] on input "342" at bounding box center [232, 185] width 25 height 12
paste input "428.64"
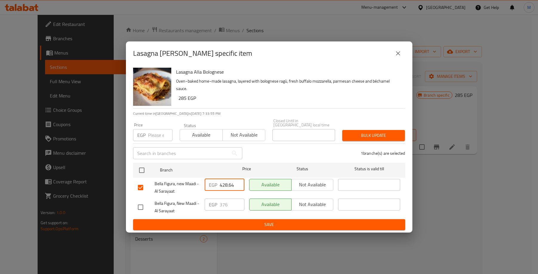
type input "428.64"
click at [181, 177] on div "Bella Figura, new Maadi - Al Sarayaat" at bounding box center [168, 188] width 67 height 22
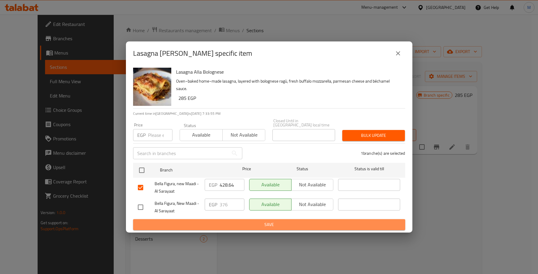
click at [209, 221] on span "Save" at bounding box center [269, 224] width 262 height 7
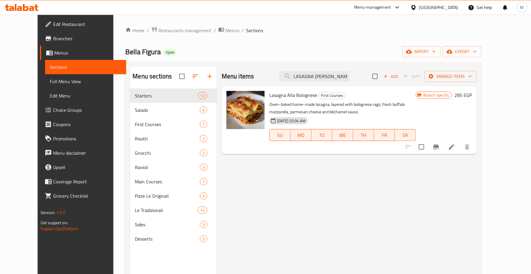
click at [319, 69] on div "Menu items LASAGNA [PERSON_NAME] Add Sort Manage items" at bounding box center [349, 76] width 255 height 19
click at [320, 77] on input "LASAGNA [PERSON_NAME]" at bounding box center [314, 76] width 70 height 10
paste input "CANNELLONI"
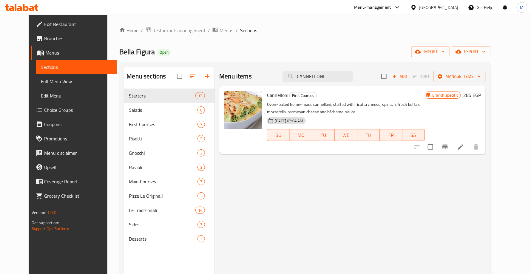
type input "CANNELLONI"
click at [448, 146] on icon "Branch-specific-item" at bounding box center [444, 147] width 5 height 5
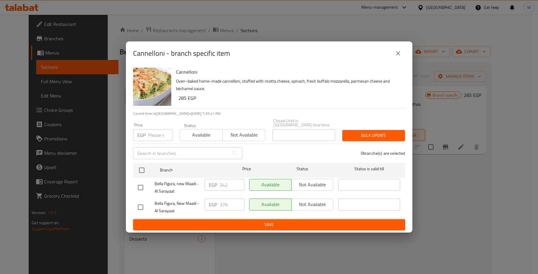
click at [142, 183] on input "checkbox" at bounding box center [140, 187] width 13 height 13
checkbox input "true"
click at [222, 181] on input "342" at bounding box center [232, 185] width 25 height 12
paste input "428.64"
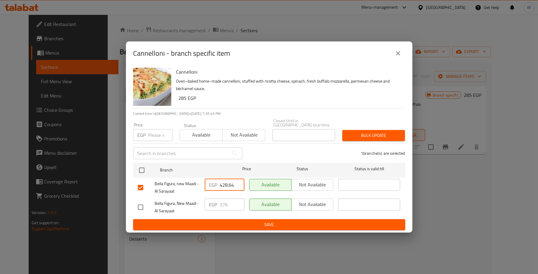
type input "428.64"
click at [194, 177] on div "Bella Figura, new Maadi - Al Sarayaat" at bounding box center [168, 188] width 67 height 22
click at [212, 219] on button "Save" at bounding box center [269, 224] width 272 height 11
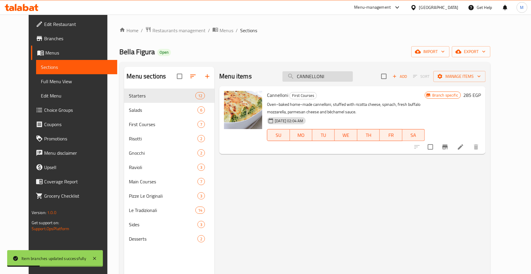
click at [331, 71] on input "CANNELLONI" at bounding box center [317, 76] width 70 height 10
paste input "SPAGHETTI allo SCARPARIELLO"
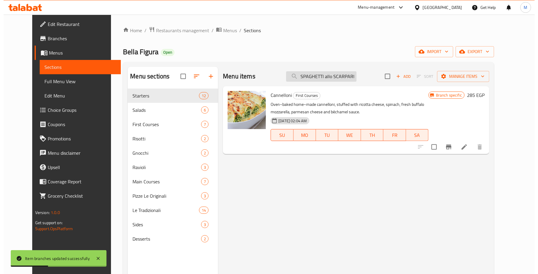
scroll to position [0, 9]
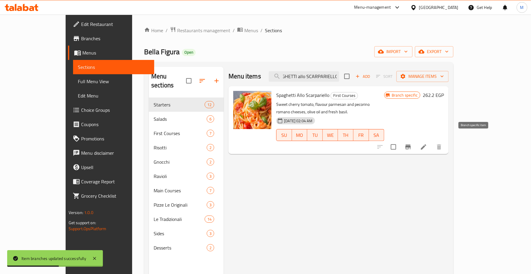
type input "SPAGHETTI allo SCARPARIELLO"
click at [411, 145] on icon "Branch-specific-item" at bounding box center [407, 147] width 5 height 5
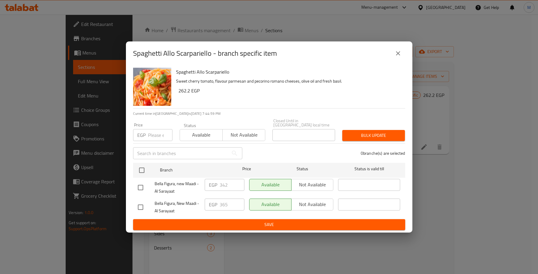
click at [140, 184] on input "checkbox" at bounding box center [140, 187] width 13 height 13
checkbox input "true"
click at [222, 183] on input "342" at bounding box center [232, 185] width 25 height 12
paste input "416.1"
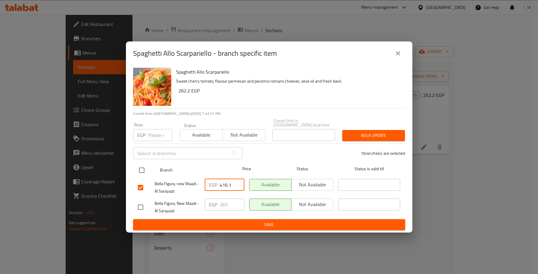
type input "416.1"
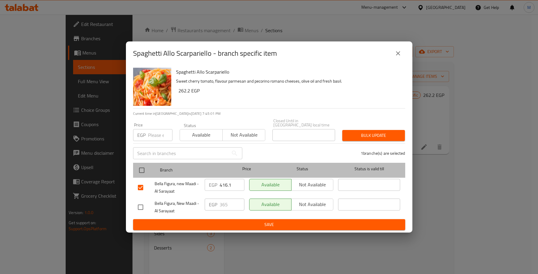
click at [187, 173] on div "Branch" at bounding box center [190, 170] width 67 height 17
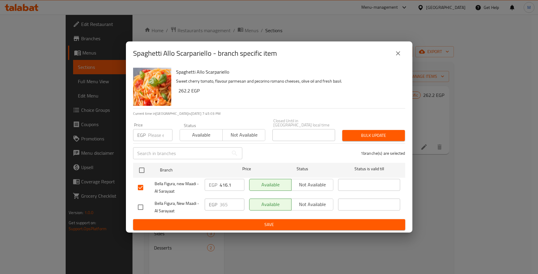
click at [221, 221] on span "Save" at bounding box center [269, 224] width 262 height 7
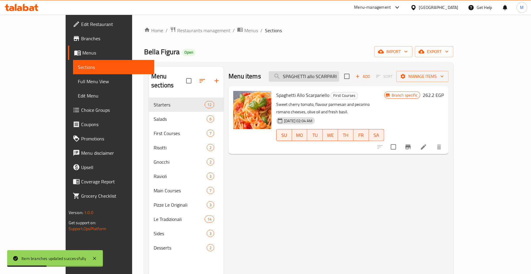
click at [339, 76] on input "SPAGHETTI allo SCARPARIELLO" at bounding box center [304, 76] width 70 height 10
paste input "TAGLIATELLE [PERSON_NAME]"
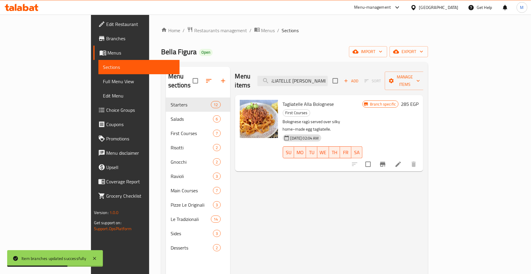
type input "TAGLIATELLE [PERSON_NAME]"
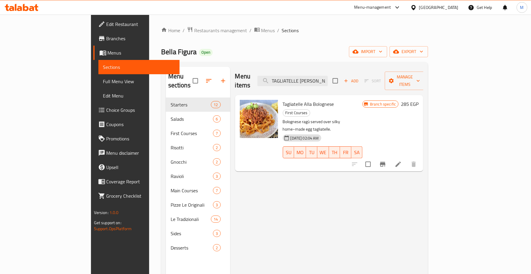
click at [385, 162] on icon "Branch-specific-item" at bounding box center [382, 164] width 5 height 5
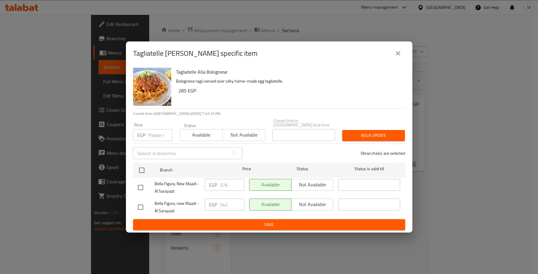
click at [144, 201] on input "checkbox" at bounding box center [140, 207] width 13 height 13
checkbox input "true"
click at [225, 202] on input "342" at bounding box center [232, 205] width 25 height 12
paste input "428.64"
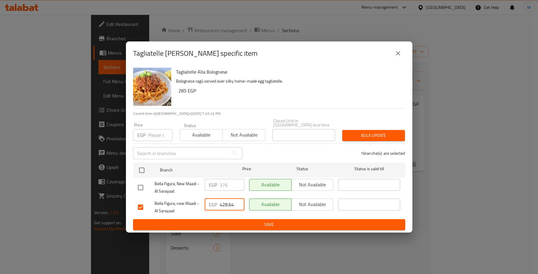
type input "428.64"
click at [180, 196] on div "Bella Figura, new Maadi - Al Sarayaat" at bounding box center [168, 207] width 67 height 22
click at [207, 224] on span "Save" at bounding box center [269, 224] width 262 height 7
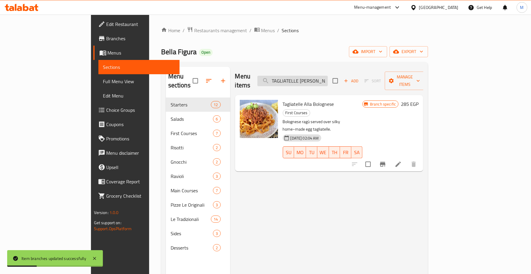
click at [328, 78] on input "TAGLIATELLE [PERSON_NAME]" at bounding box center [292, 81] width 70 height 10
paste input "[PERSON_NAME]"
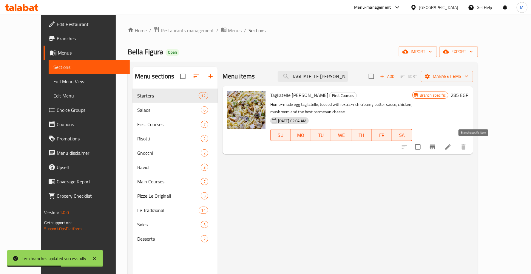
type input "TAGLIATELLE [PERSON_NAME]"
click at [435, 148] on icon "Branch-specific-item" at bounding box center [432, 147] width 5 height 5
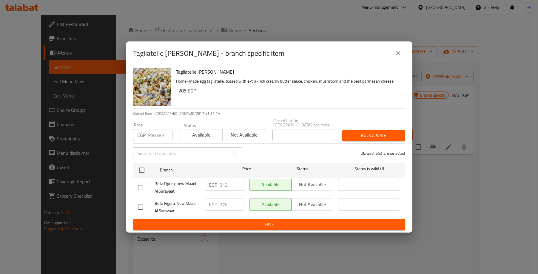
click at [141, 183] on input "checkbox" at bounding box center [140, 187] width 13 height 13
checkbox input "true"
click at [223, 181] on input "342" at bounding box center [232, 185] width 25 height 12
paste input "428.64"
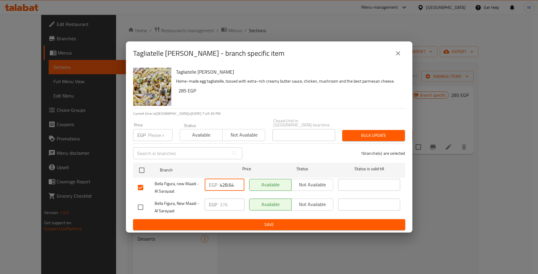
type input "428.64"
click at [179, 180] on span "Bella Figura, new Maadi - Al Sarayaat" at bounding box center [177, 187] width 45 height 15
click at [217, 216] on div "EGP 376 ​" at bounding box center [224, 207] width 44 height 22
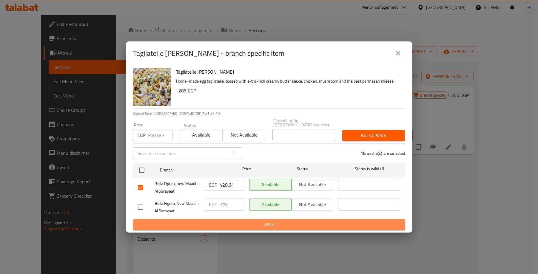
click at [218, 221] on span "Save" at bounding box center [269, 224] width 262 height 7
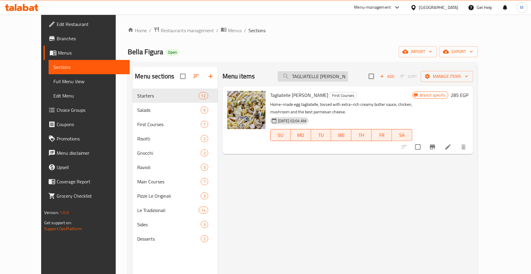
click at [328, 76] on input "TAGLIATELLE [PERSON_NAME]" at bounding box center [313, 76] width 70 height 10
paste input "SPAGHETTI AGLIO, OLIO e PEPERONCIN"
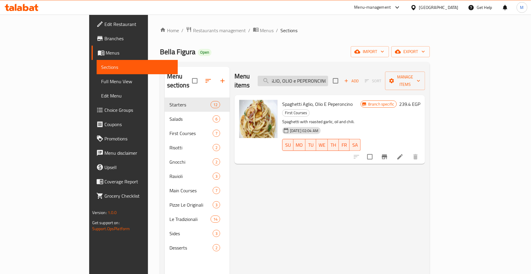
click at [328, 77] on input "SPAGHETTI AGLIO, OLIO e PEPERONCINO" at bounding box center [293, 81] width 70 height 10
paste input "search"
type input "SPAGHETTI AGLIO, OLIO e PEPERONCINO"
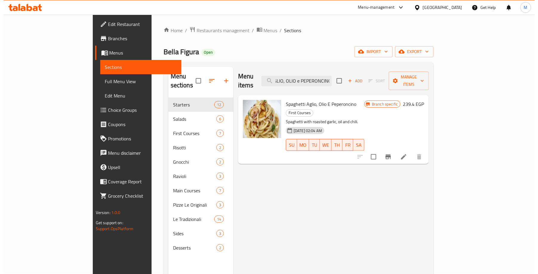
scroll to position [0, 0]
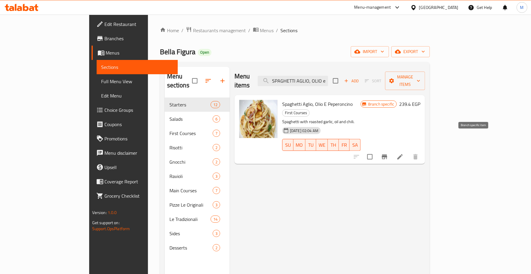
click at [387, 155] on icon "Branch-specific-item" at bounding box center [384, 157] width 5 height 5
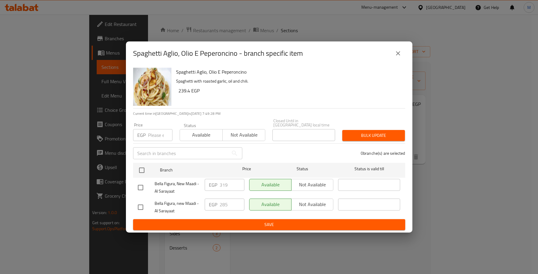
click at [143, 201] on input "checkbox" at bounding box center [140, 207] width 13 height 13
checkbox input "true"
click at [222, 207] on input "285" at bounding box center [232, 205] width 25 height 12
paste input "363.66"
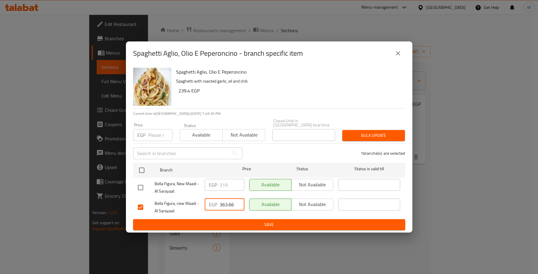
type input "363.66"
click at [174, 200] on span "Bella Figura, new Maadi - Al Sarayaat" at bounding box center [177, 207] width 45 height 15
click at [166, 200] on span "Bella Figura, new Maadi - Al Sarayaat" at bounding box center [177, 207] width 45 height 15
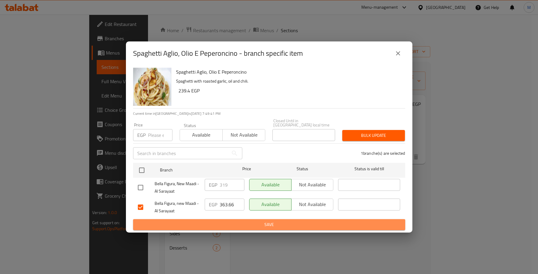
click at [207, 221] on span "Save" at bounding box center [269, 224] width 262 height 7
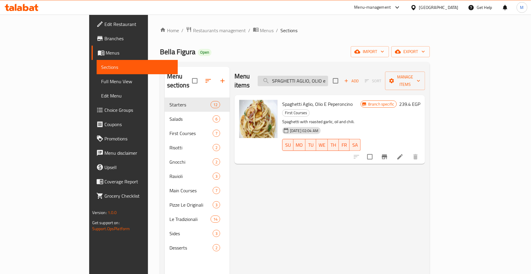
click at [326, 76] on input "SPAGHETTI AGLIO, OLIO e PEPERONCINO" at bounding box center [293, 81] width 70 height 10
paste input "PENNE all'ARRABBIATA"
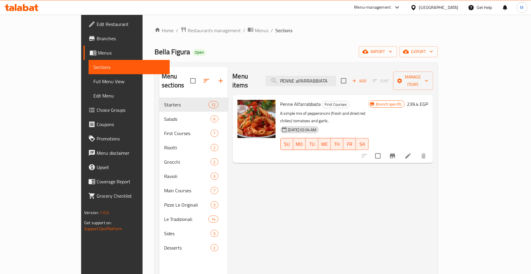
type input "PENNE all'ARRABBIATA"
click at [396, 152] on icon "Branch-specific-item" at bounding box center [392, 155] width 7 height 7
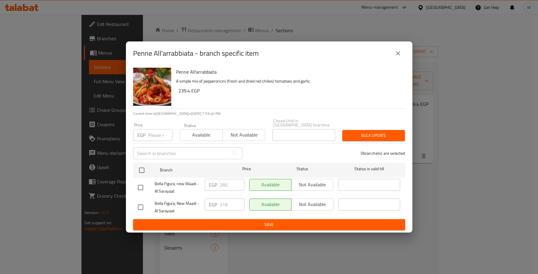
click at [142, 185] on input "checkbox" at bounding box center [140, 187] width 13 height 13
checkbox input "true"
click at [224, 185] on input "285" at bounding box center [232, 185] width 25 height 12
paste input "363.66"
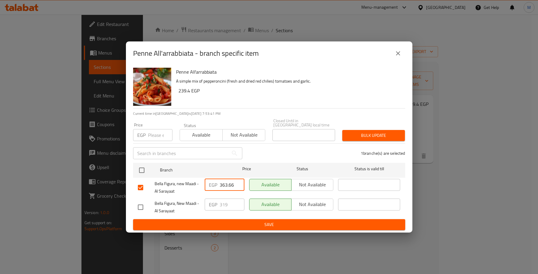
type input "363.66"
click at [178, 180] on span "Bella Figura, new Maadi - Al Sarayaat" at bounding box center [177, 187] width 45 height 15
click at [211, 223] on span "Save" at bounding box center [269, 224] width 262 height 7
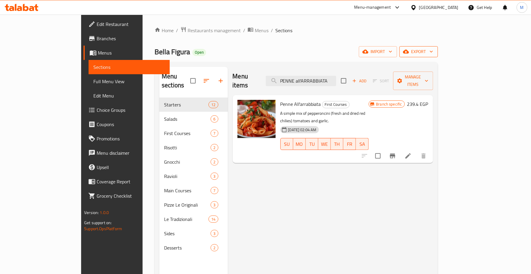
click at [409, 50] on icon "button" at bounding box center [406, 52] width 6 height 6
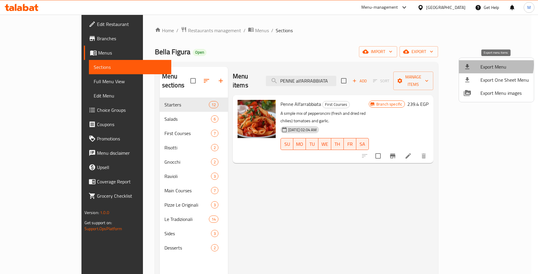
click at [489, 65] on span "Export Menu" at bounding box center [504, 66] width 49 height 7
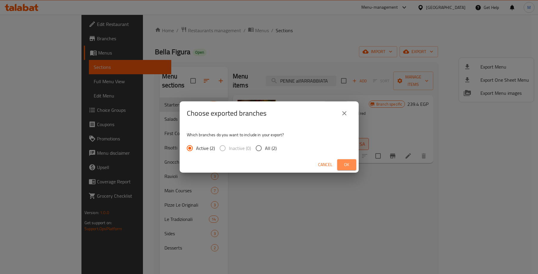
click at [343, 164] on span "Ok" at bounding box center [347, 164] width 10 height 7
